Goal: Transaction & Acquisition: Download file/media

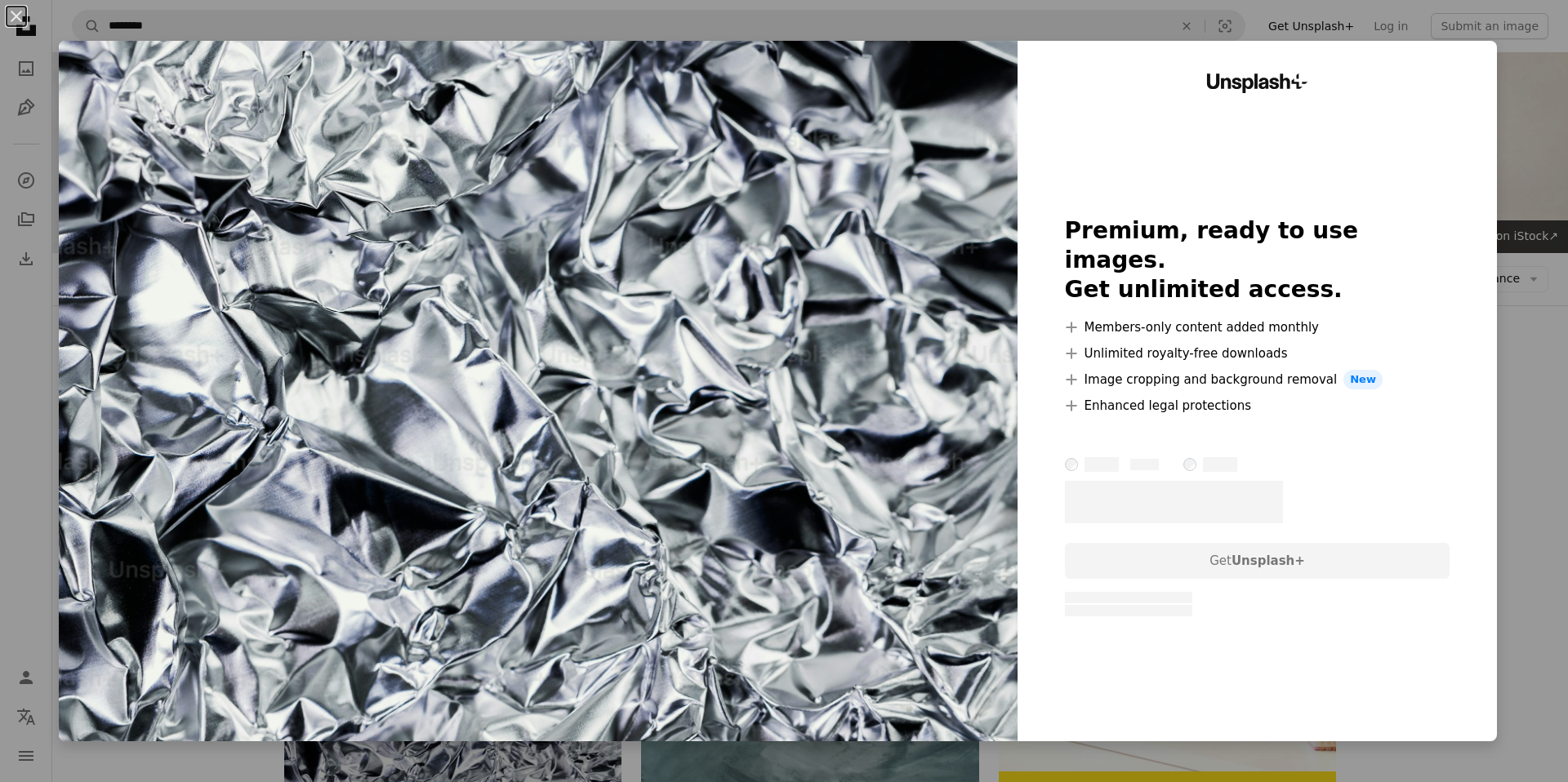
scroll to position [463, 0]
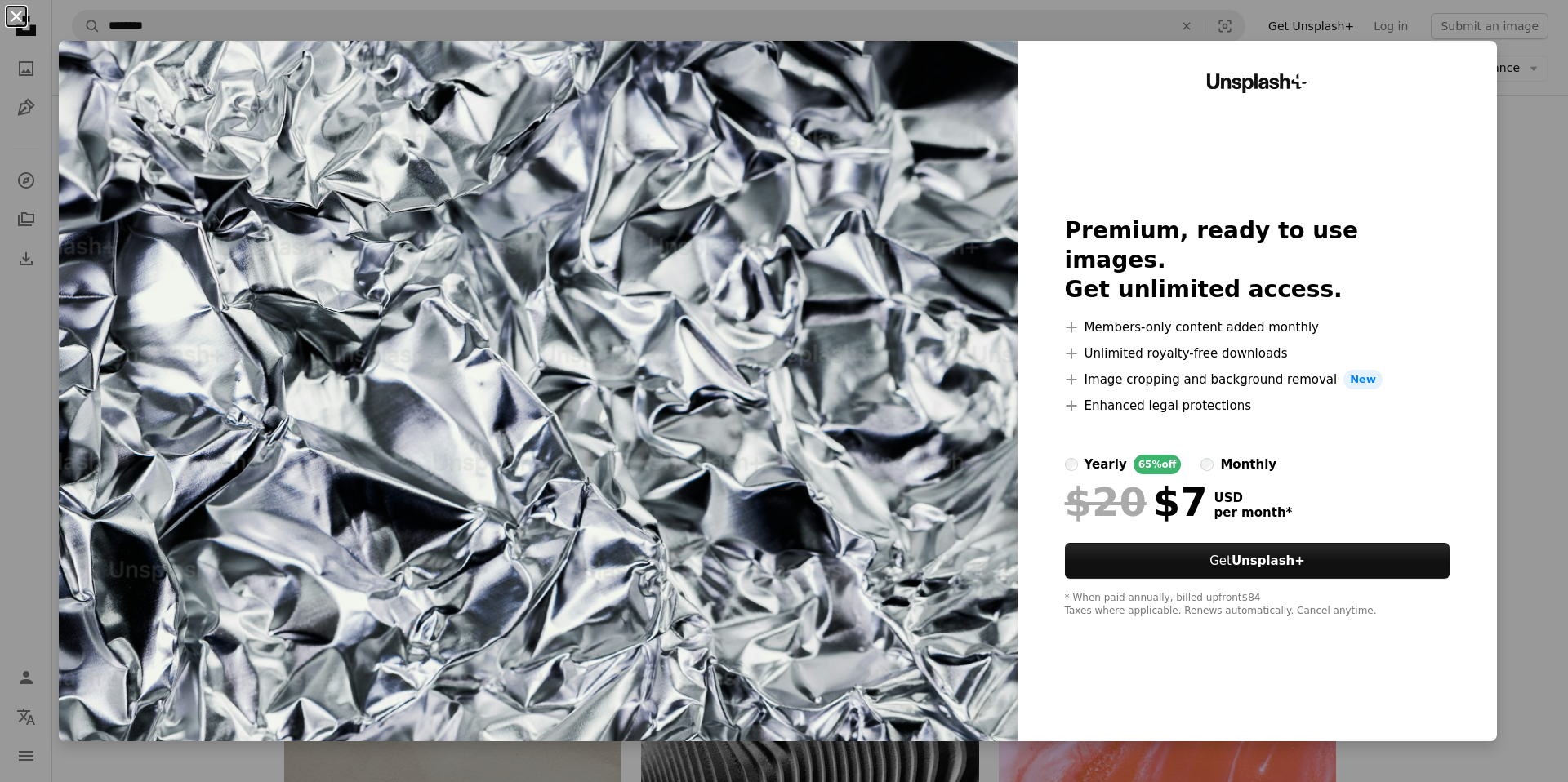
click at [17, 14] on button "An X shape" at bounding box center [16, 16] width 19 height 19
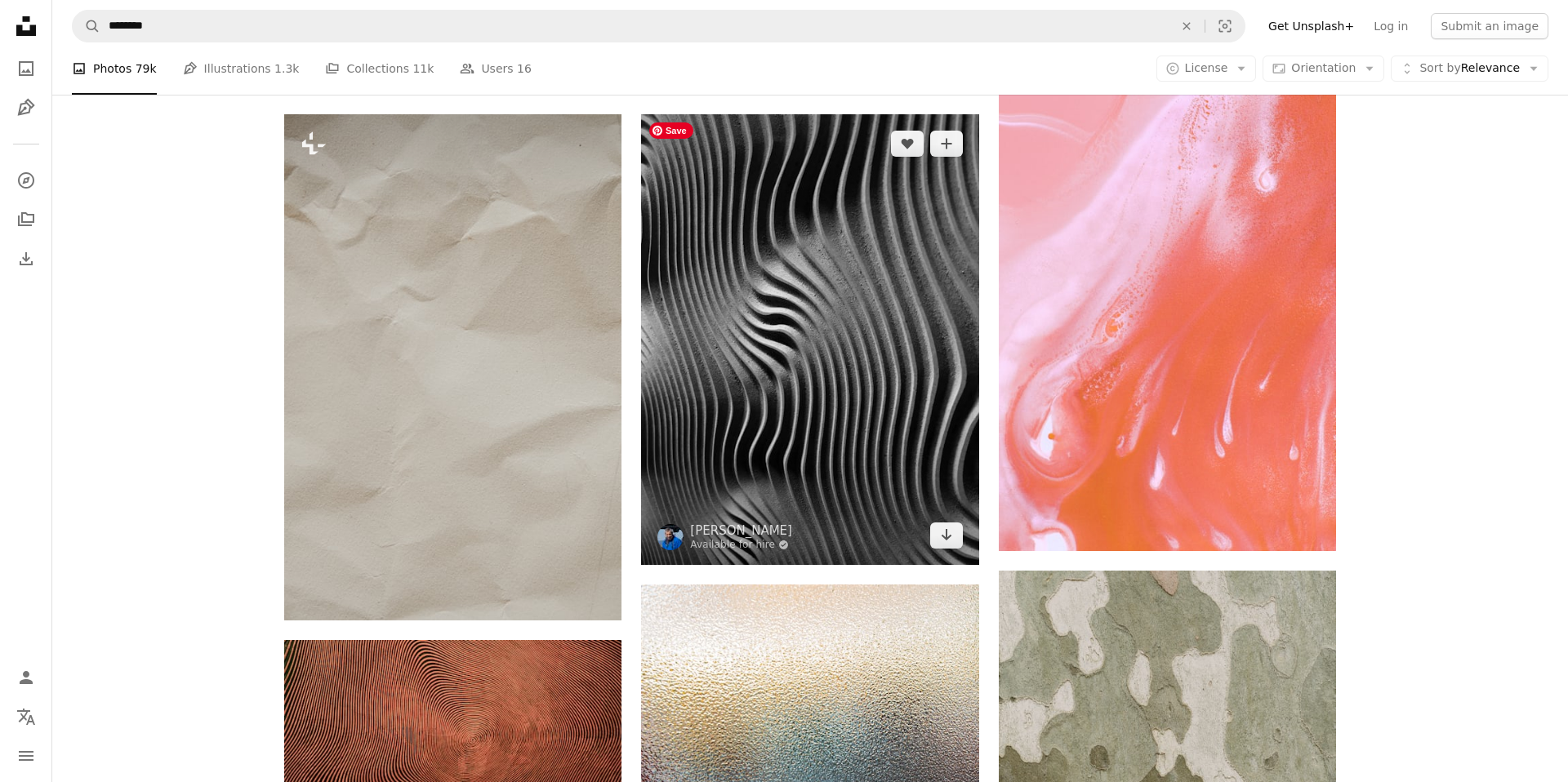
scroll to position [859, 0]
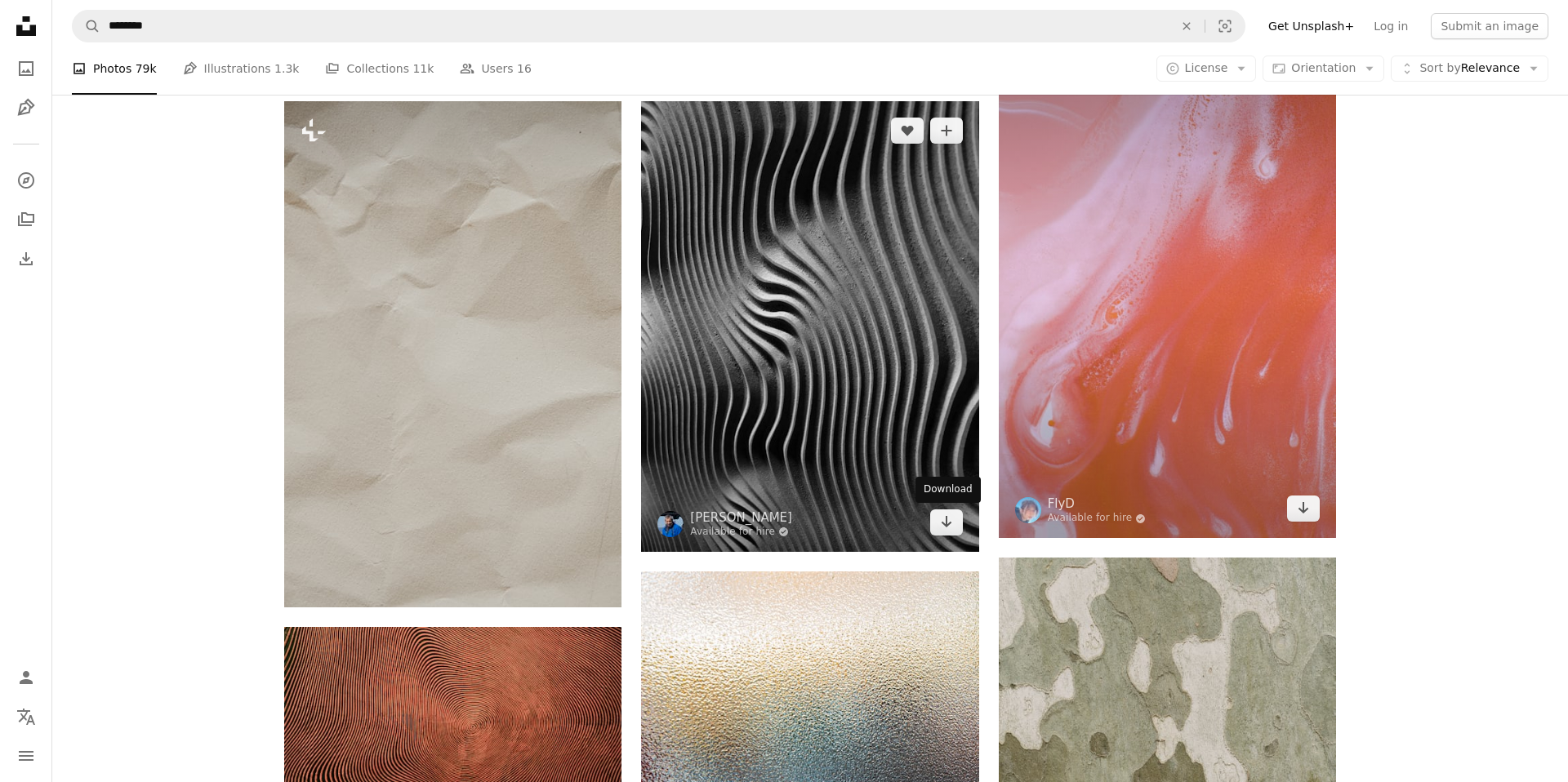
drag, startPoint x: 945, startPoint y: 523, endPoint x: 1021, endPoint y: 526, distance: 76.1
click at [944, 523] on icon "Arrow pointing down" at bounding box center [947, 521] width 13 height 19
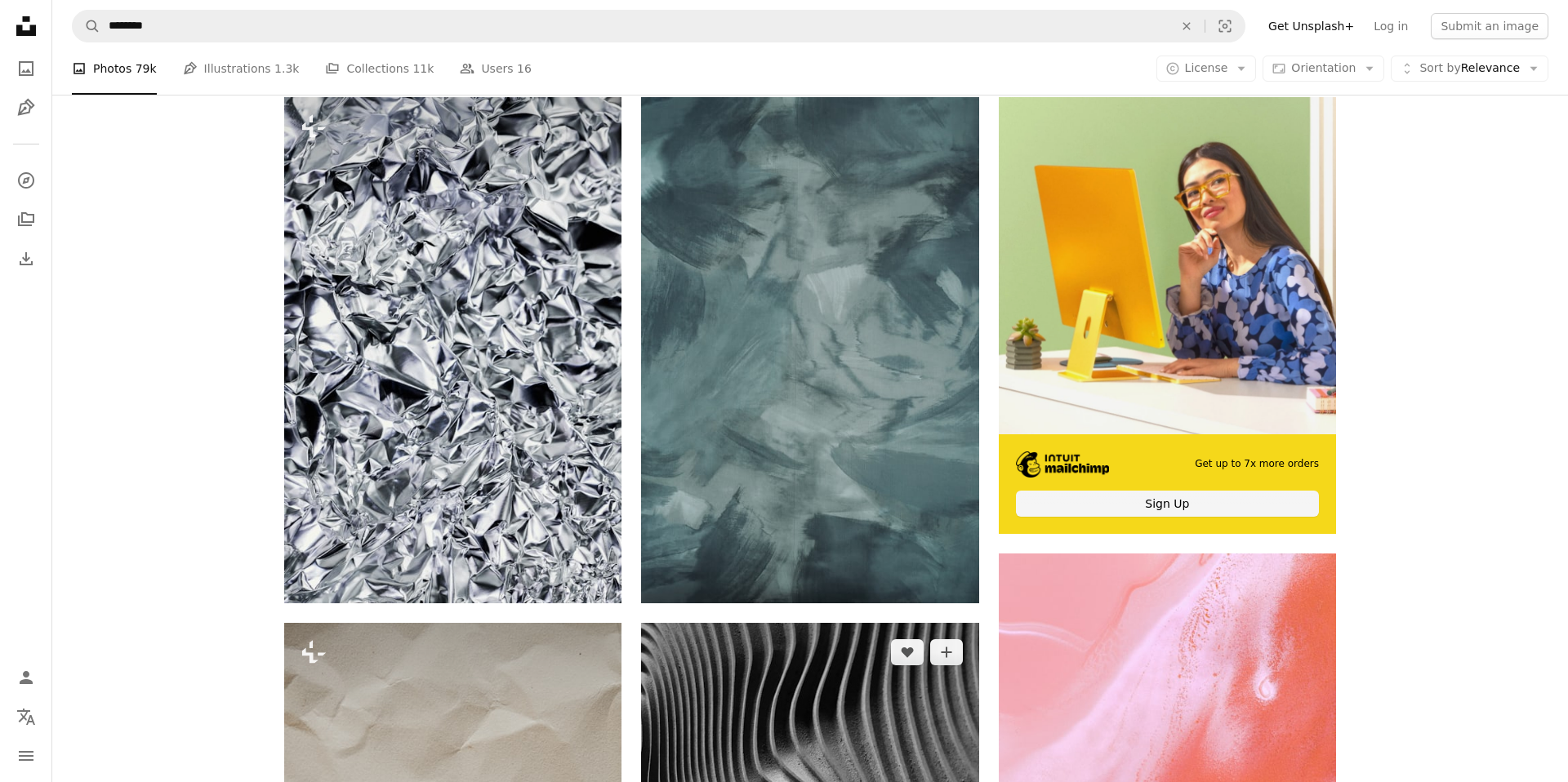
scroll to position [44, 0]
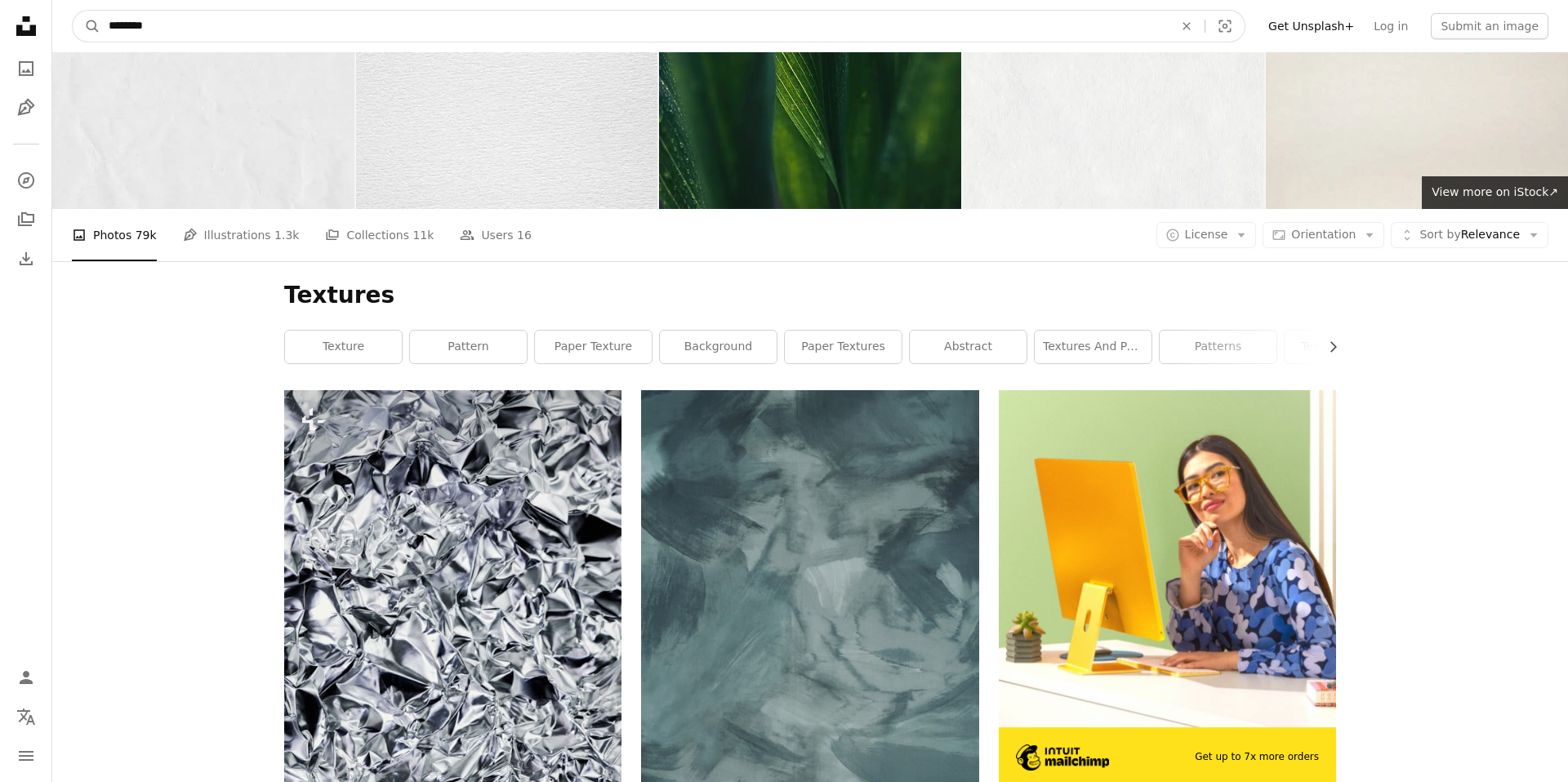
click at [103, 30] on input "********" at bounding box center [634, 26] width 1068 height 31
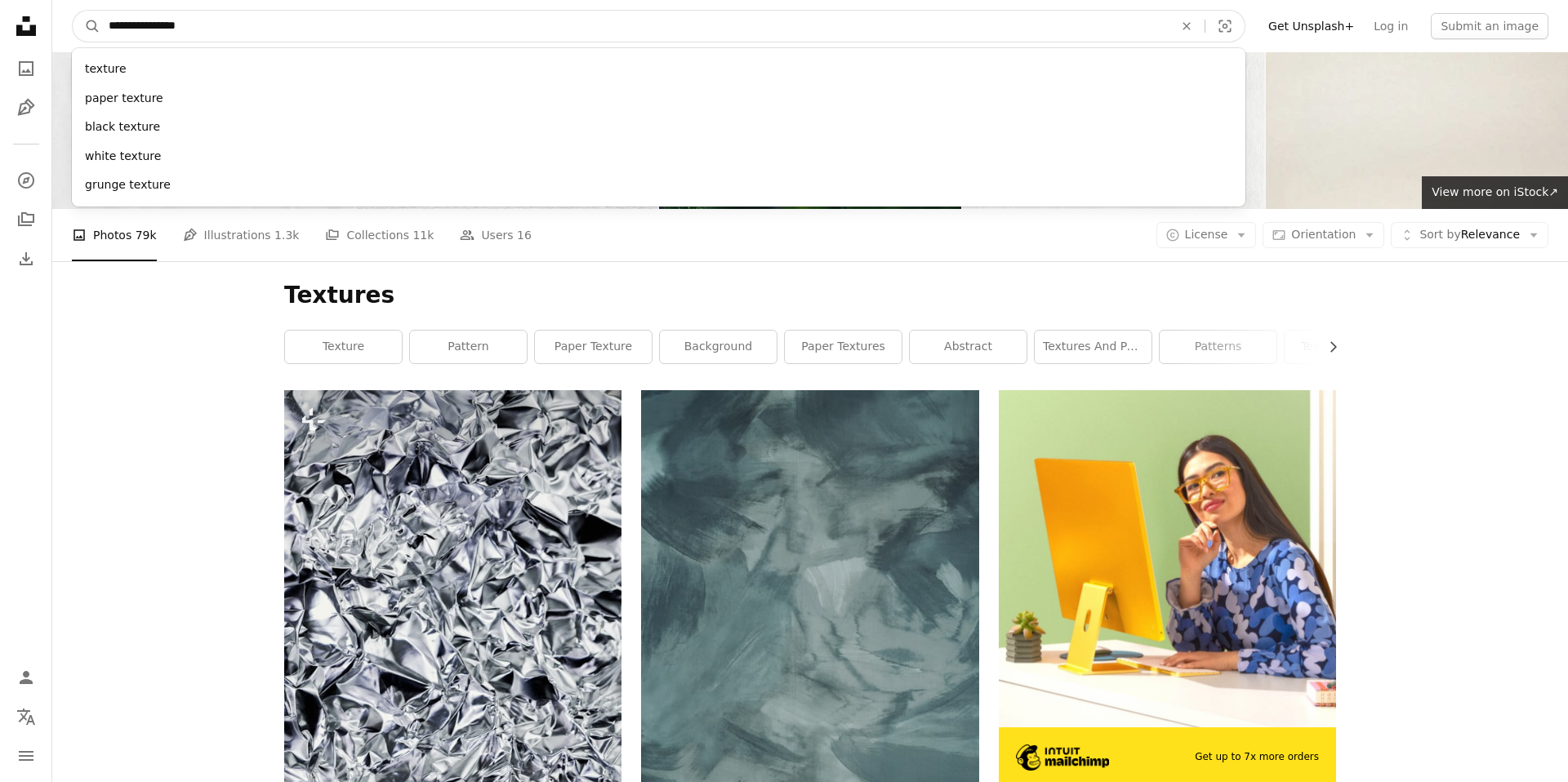
type input "**********"
click button "A magnifying glass" at bounding box center [87, 26] width 28 height 31
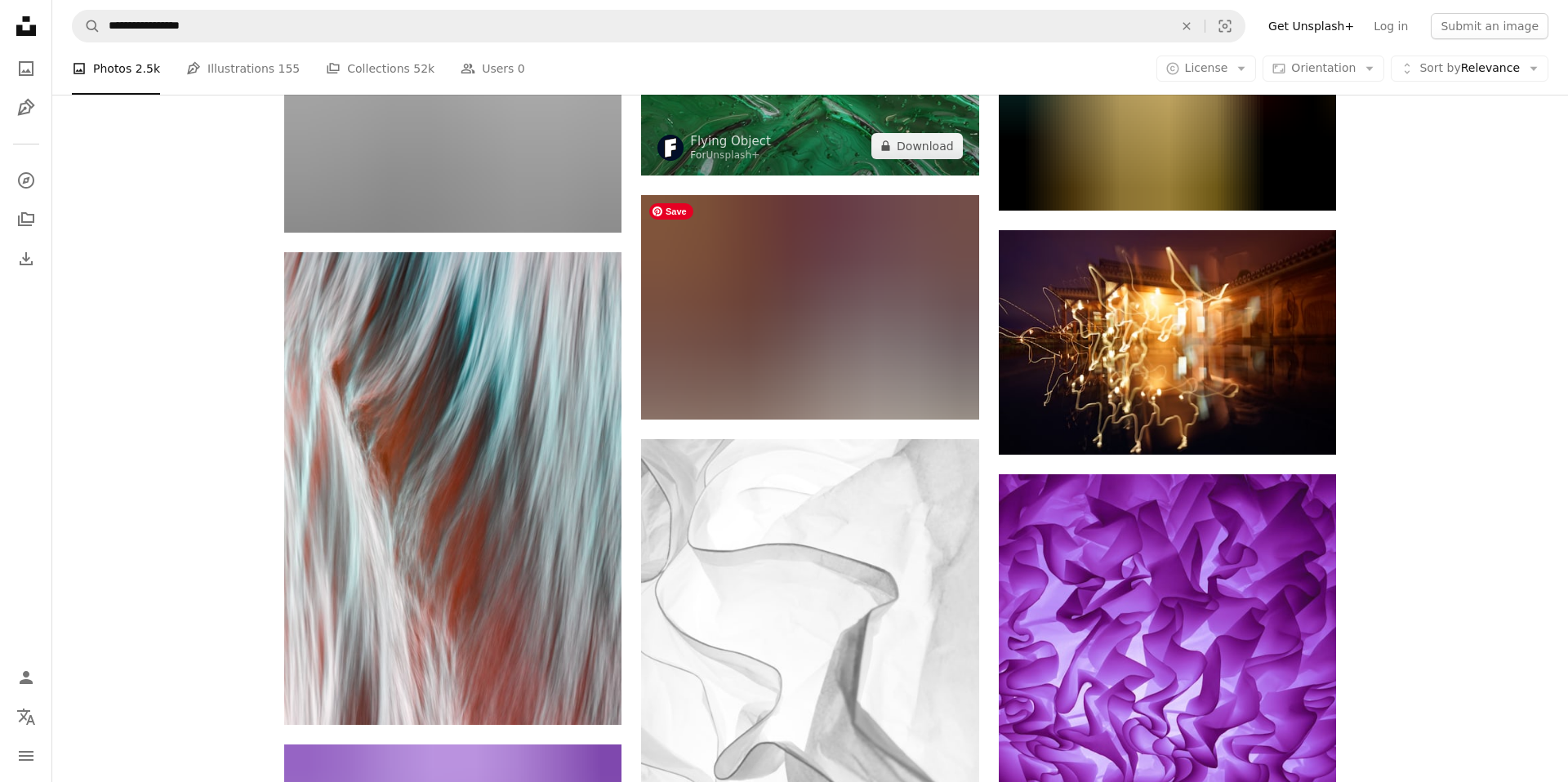
scroll to position [1450, 0]
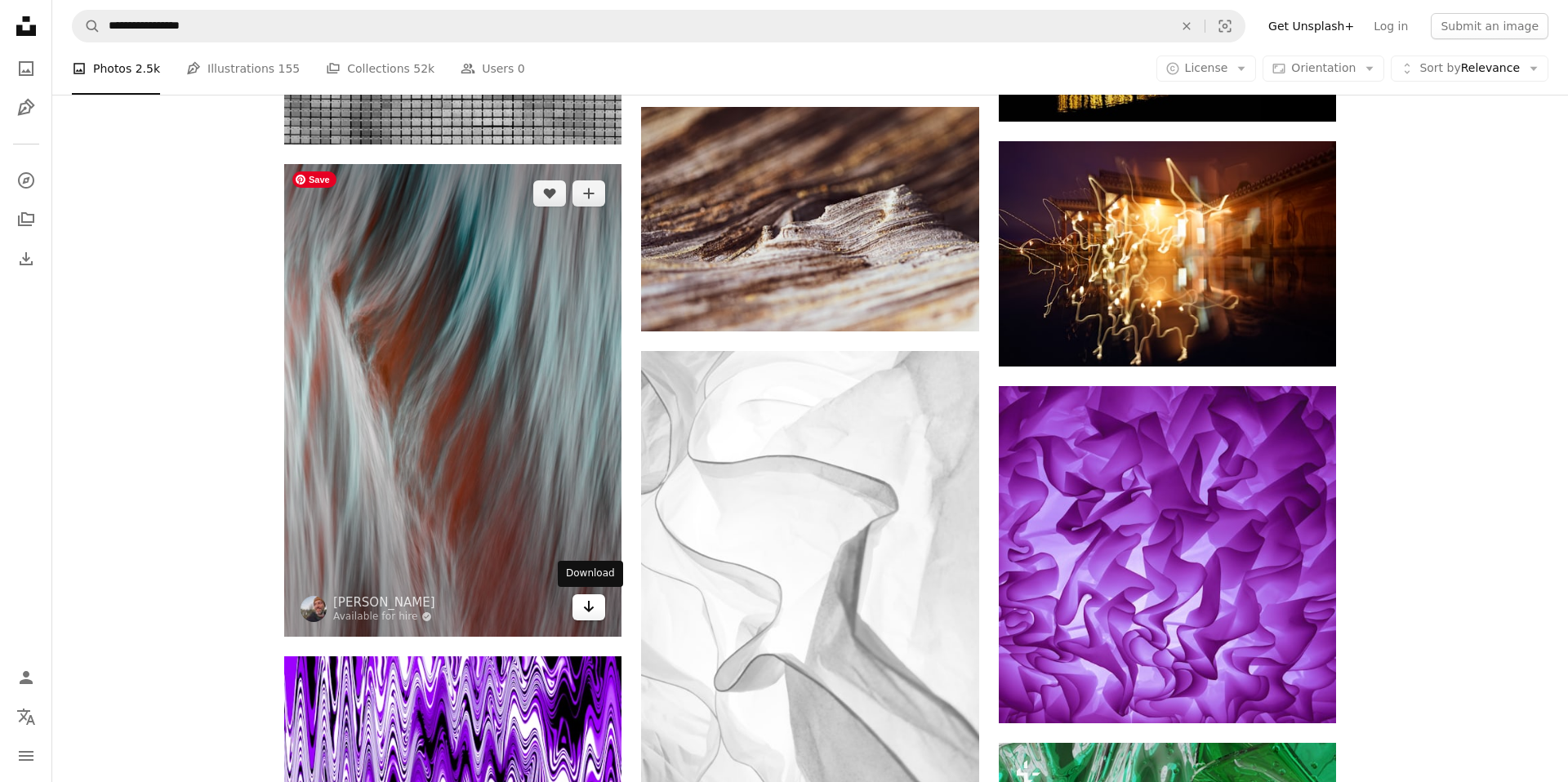
click at [589, 611] on icon "Arrow pointing down" at bounding box center [589, 606] width 13 height 19
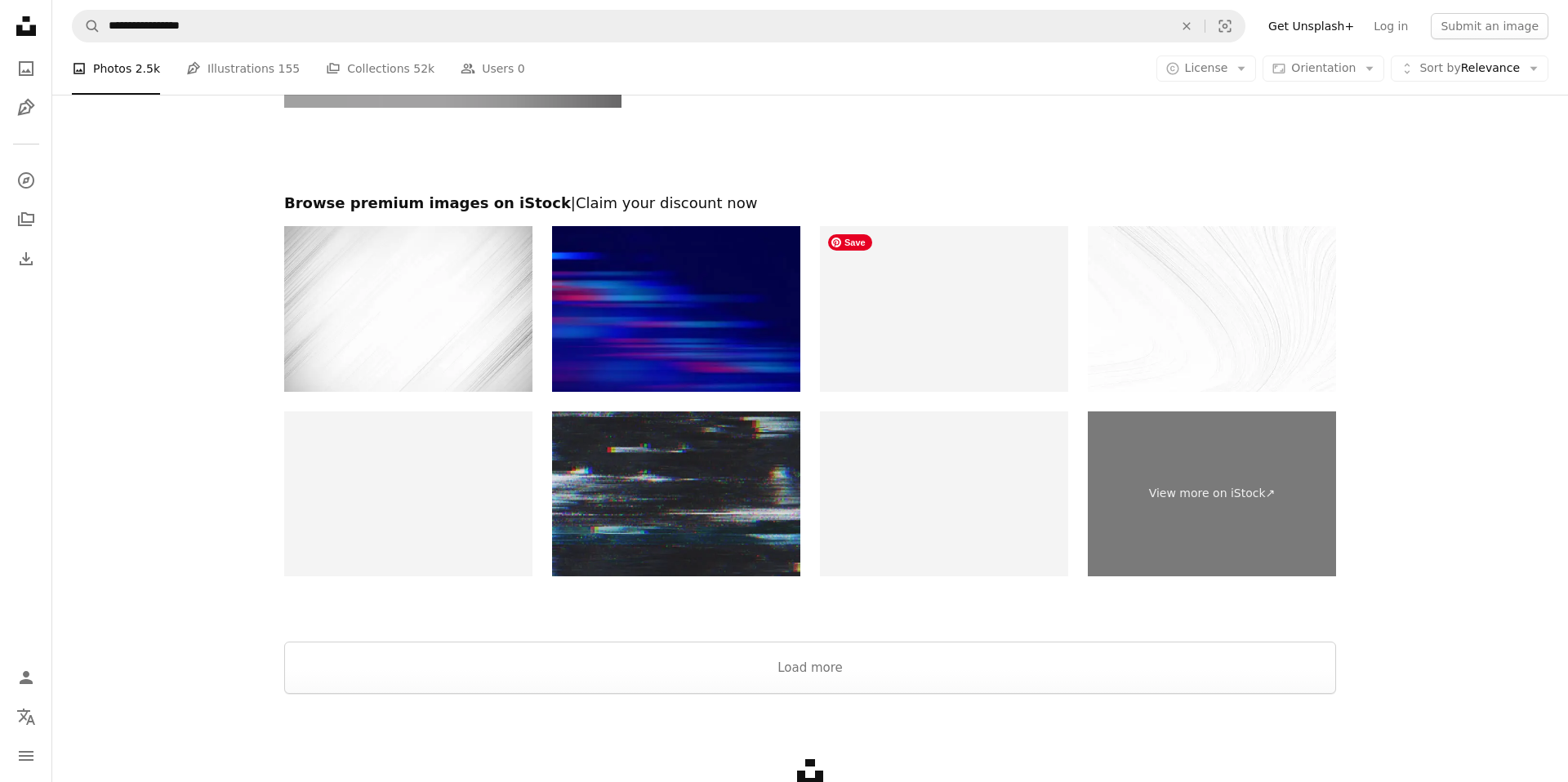
scroll to position [2813, 0]
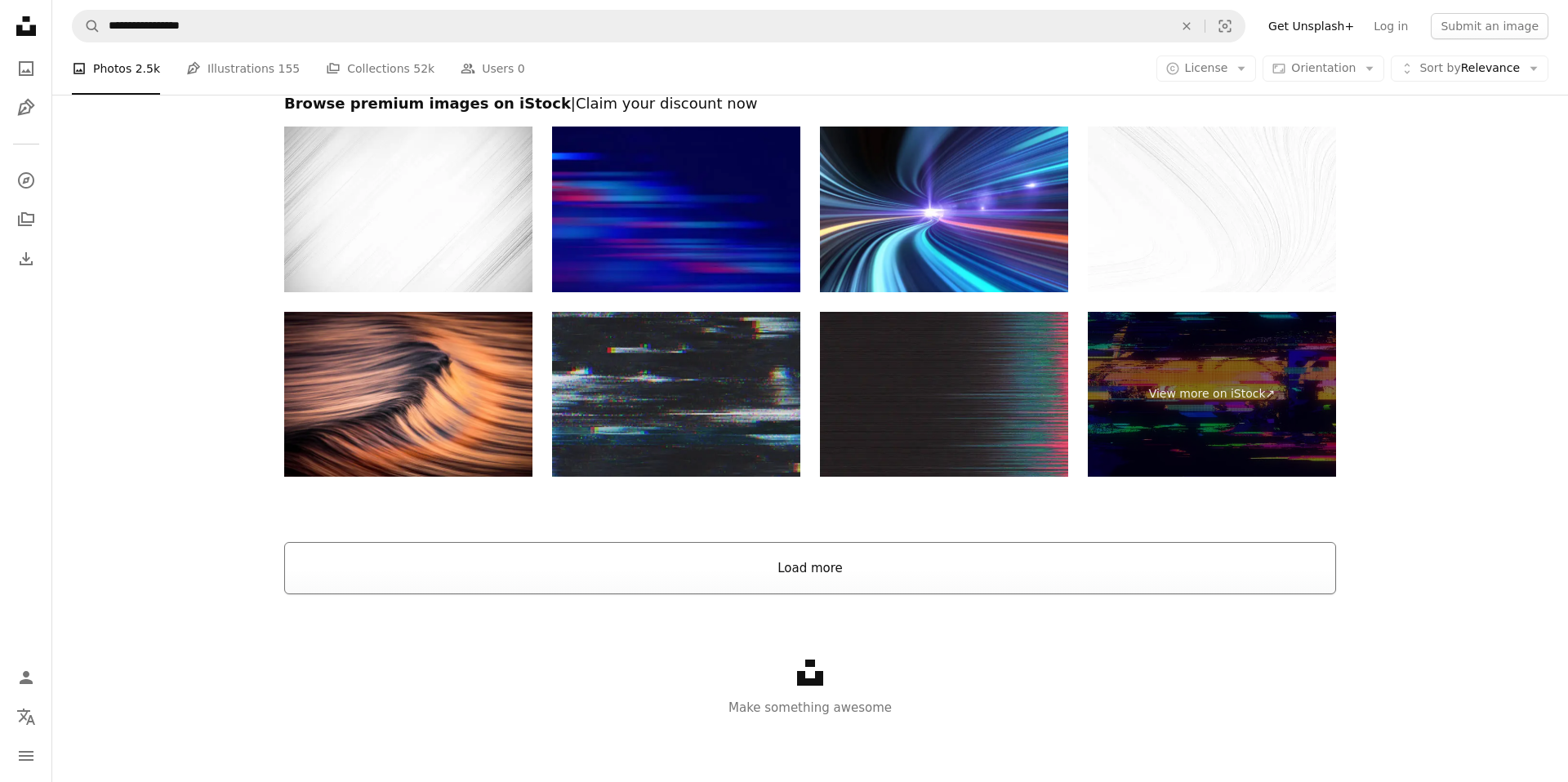
click at [818, 559] on button "Load more" at bounding box center [810, 568] width 1052 height 53
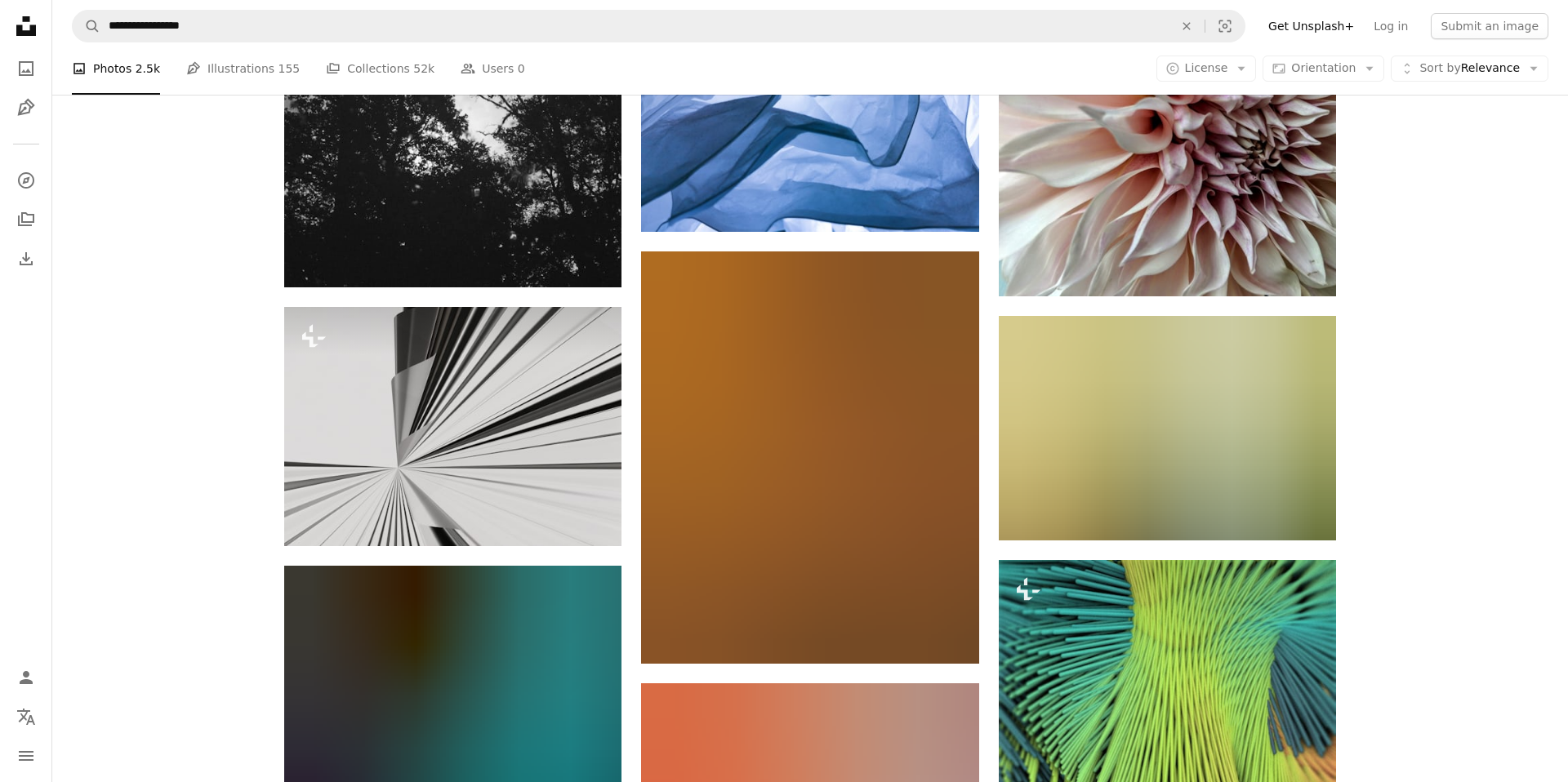
scroll to position [5263, 0]
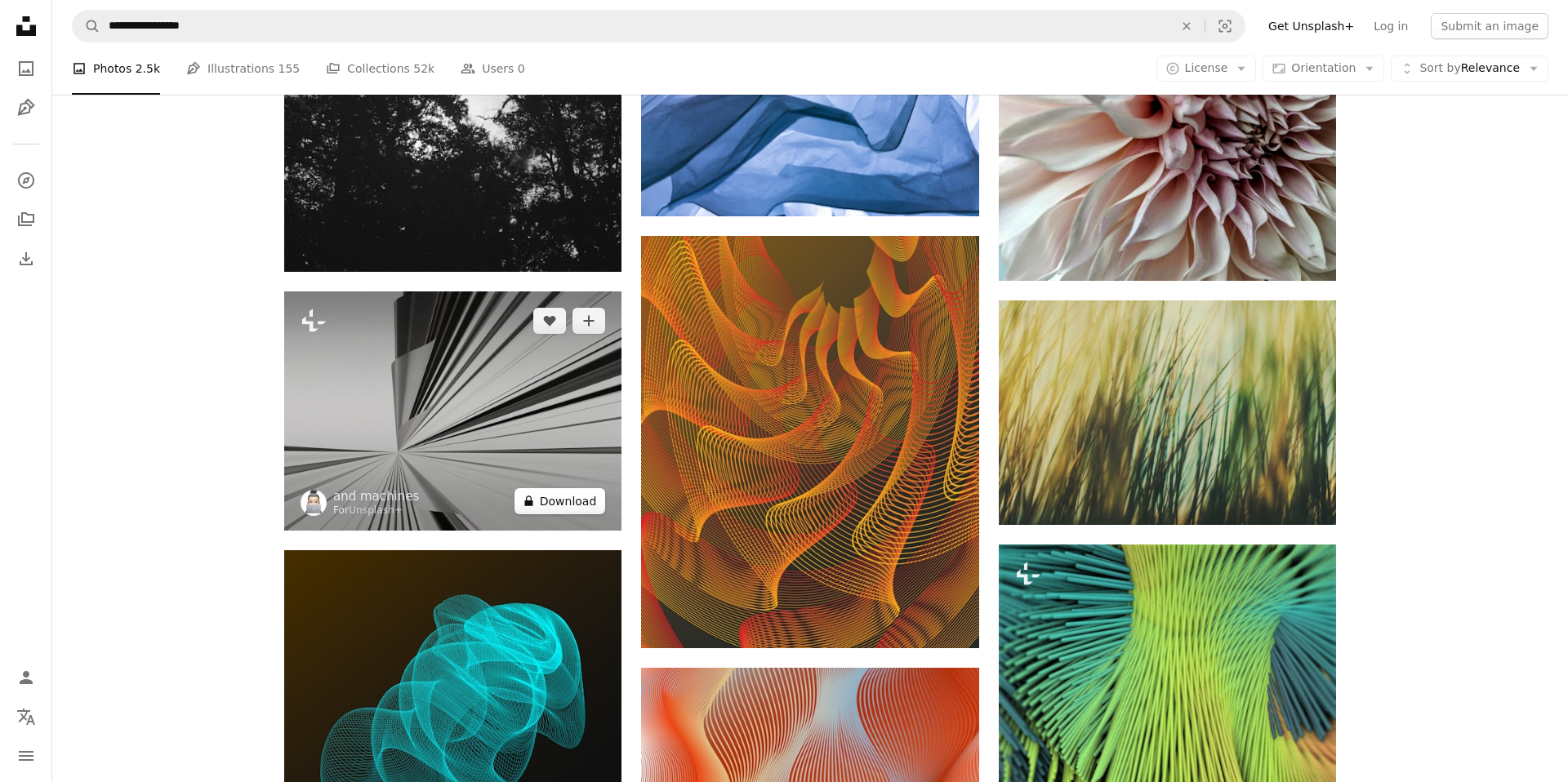
click at [577, 502] on button "A lock Download" at bounding box center [560, 501] width 91 height 26
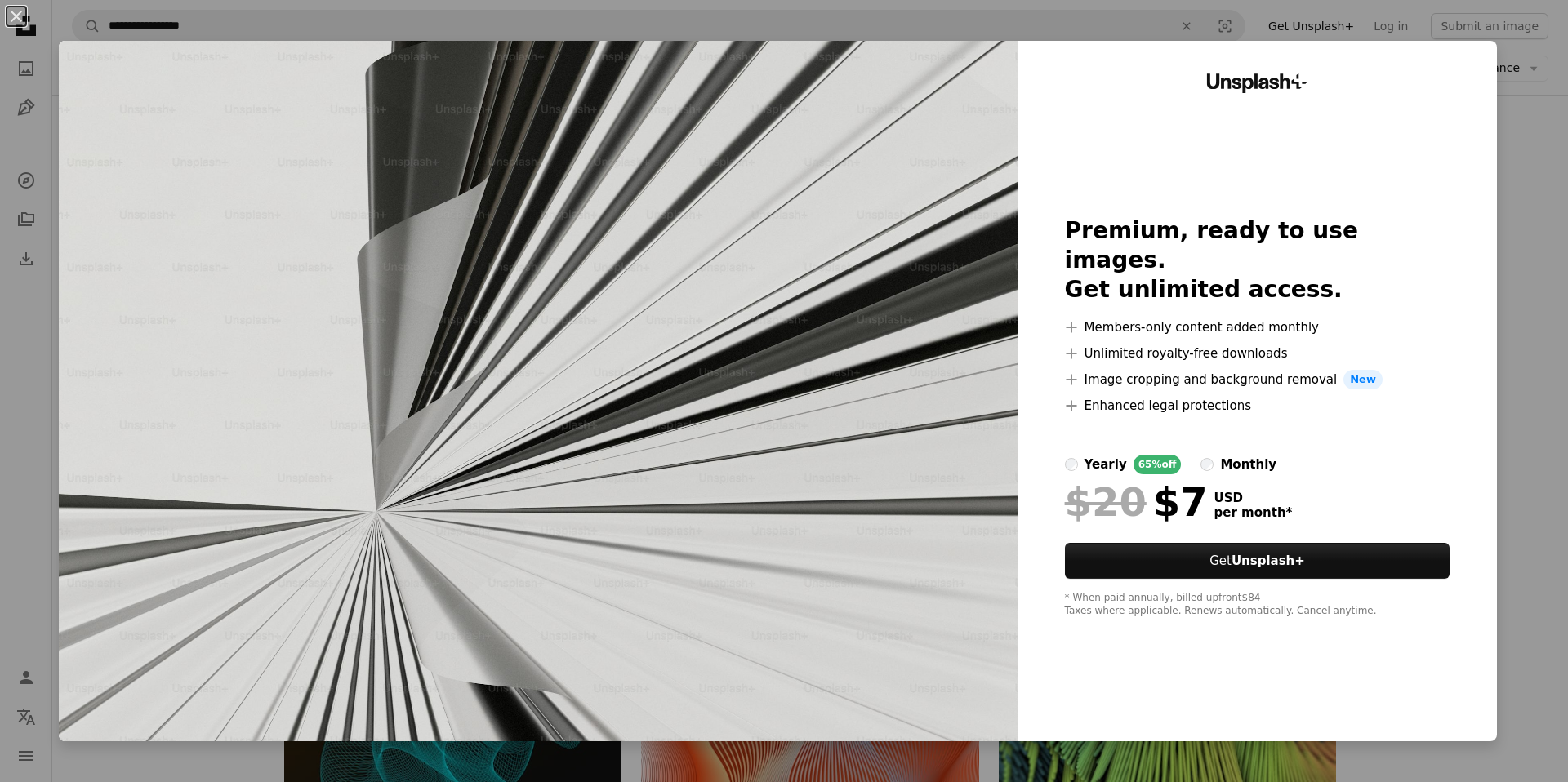
click at [1497, 281] on div "Unsplash+ Premium, ready to use images. Get unlimited access. A plus sign Membe…" at bounding box center [1257, 391] width 479 height 701
click at [1539, 283] on div "An X shape Unsplash+ Premium, ready to use images. Get unlimited access. A plus…" at bounding box center [784, 391] width 1568 height 782
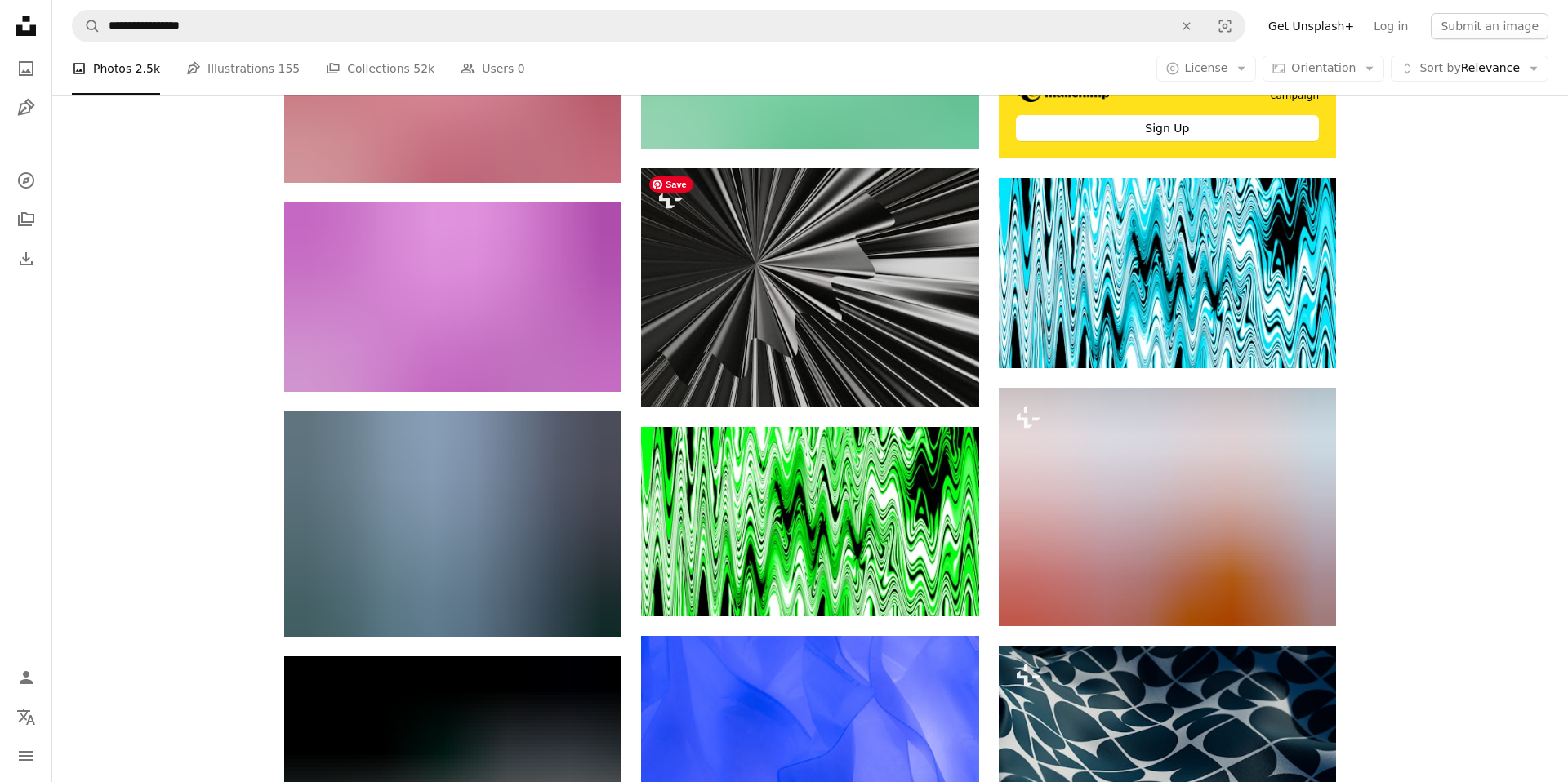
scroll to position [7470, 0]
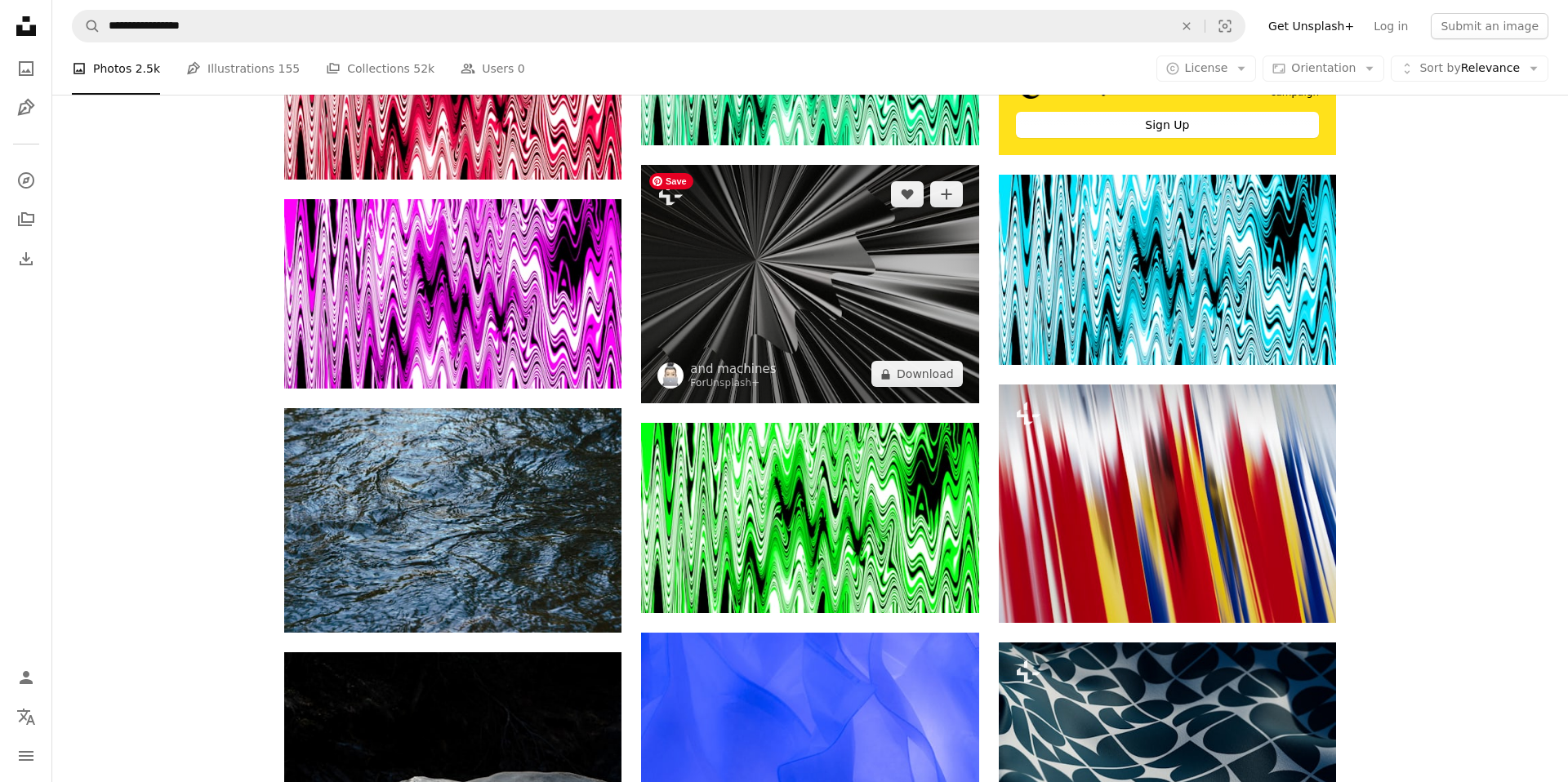
click at [776, 278] on img at bounding box center [809, 284] width 337 height 239
